Goal: Find specific page/section: Find specific page/section

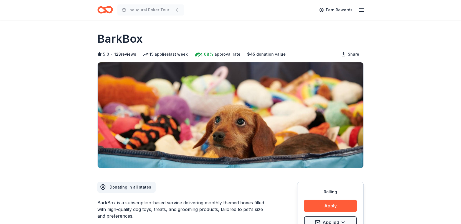
click at [107, 8] on icon "Home" at bounding box center [105, 9] width 16 height 13
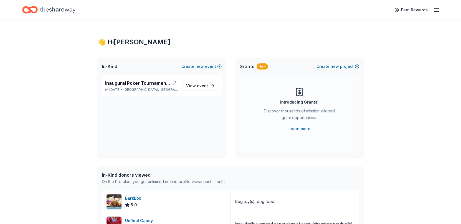
click at [135, 84] on span "Inaugural Poker Tournament and Silent Auction" at bounding box center [138, 83] width 66 height 7
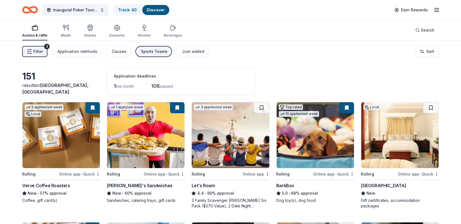
click at [436, 12] on line "button" at bounding box center [436, 12] width 4 height 0
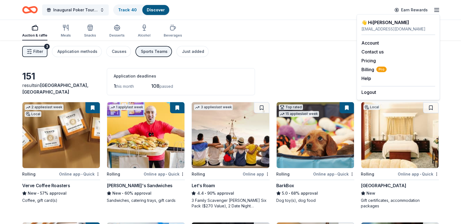
click at [369, 42] on link "Account" at bounding box center [369, 43] width 17 height 6
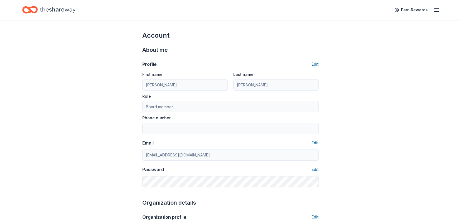
click at [437, 9] on icon "button" at bounding box center [436, 10] width 7 height 7
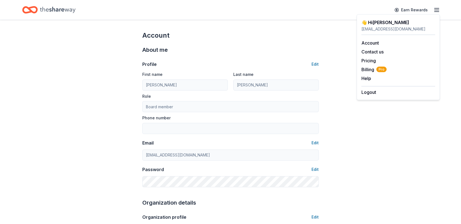
click at [369, 51] on button "Contact us" at bounding box center [372, 51] width 22 height 7
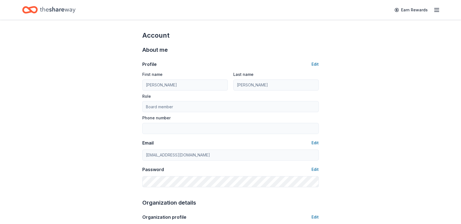
click at [433, 6] on div "Earn Rewards" at bounding box center [415, 9] width 49 height 13
click at [436, 9] on icon "button" at bounding box center [436, 10] width 7 height 7
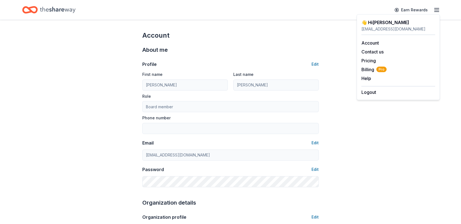
click at [372, 42] on link "Account" at bounding box center [369, 43] width 17 height 6
click at [363, 77] on button "Help" at bounding box center [366, 78] width 10 height 7
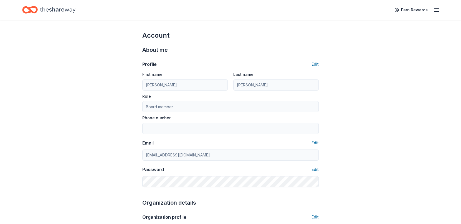
click at [435, 9] on icon "button" at bounding box center [436, 10] width 7 height 7
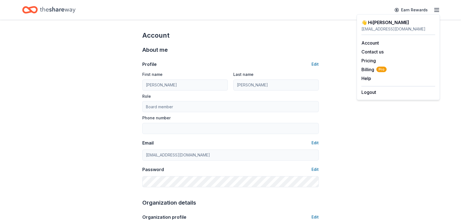
click at [365, 71] on span "Billing Pro" at bounding box center [373, 69] width 25 height 7
